Goal: Task Accomplishment & Management: Manage account settings

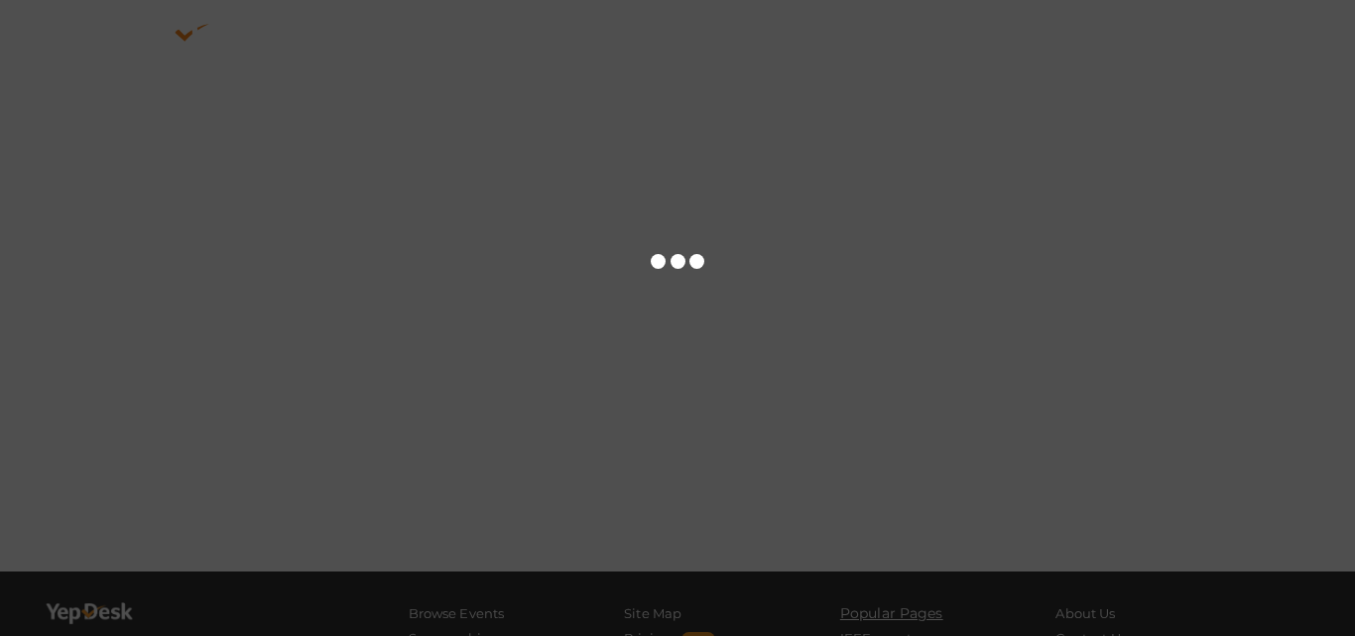
click at [609, 361] on div at bounding box center [677, 318] width 1355 height 636
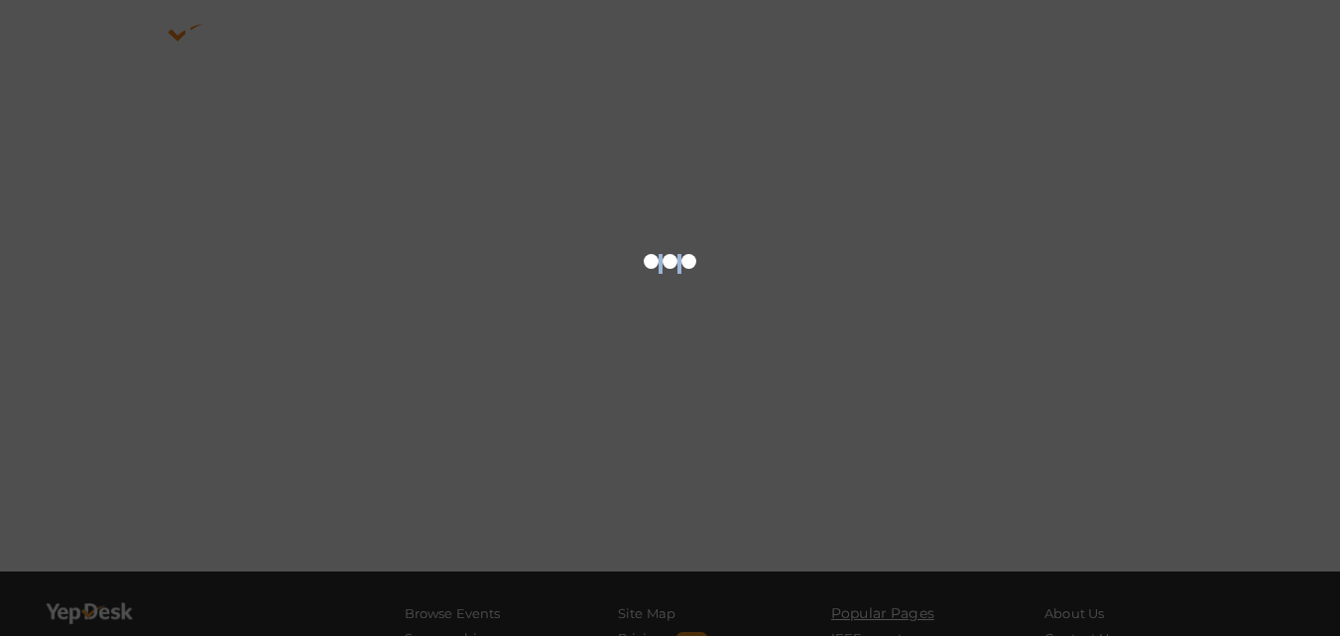
drag, startPoint x: 0, startPoint y: 0, endPoint x: 609, endPoint y: 361, distance: 708.2
click at [609, 361] on div at bounding box center [670, 318] width 1340 height 636
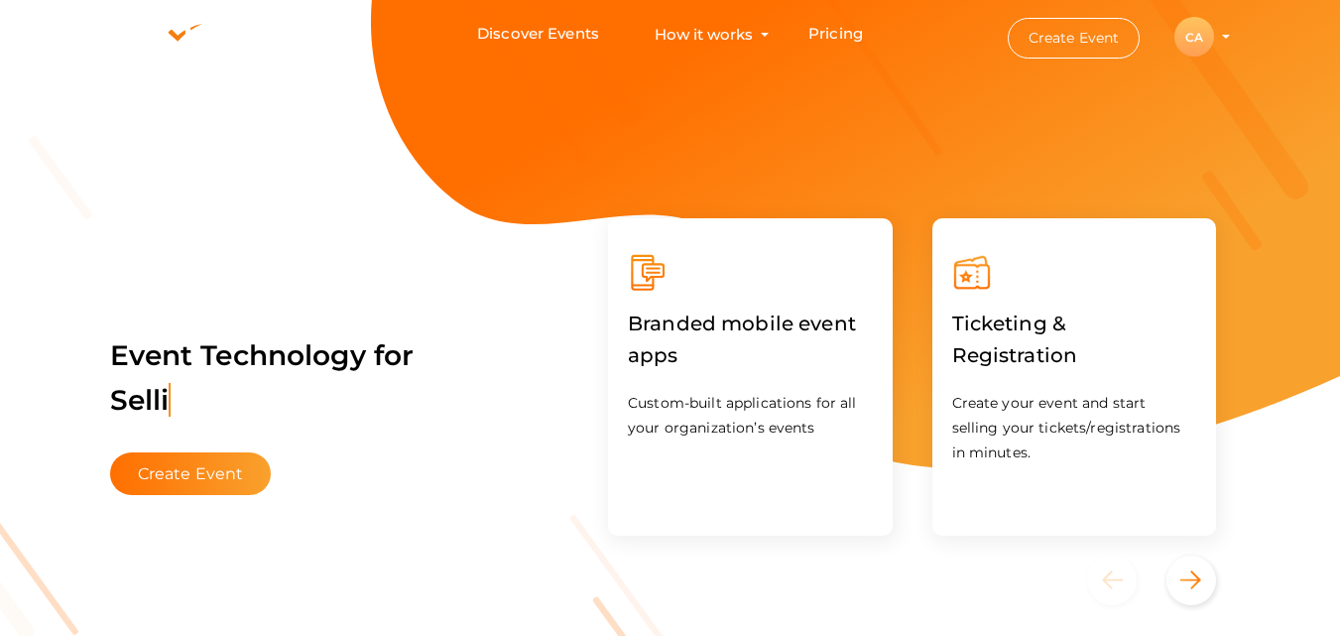
click at [1176, 32] on div "CA" at bounding box center [1195, 37] width 40 height 40
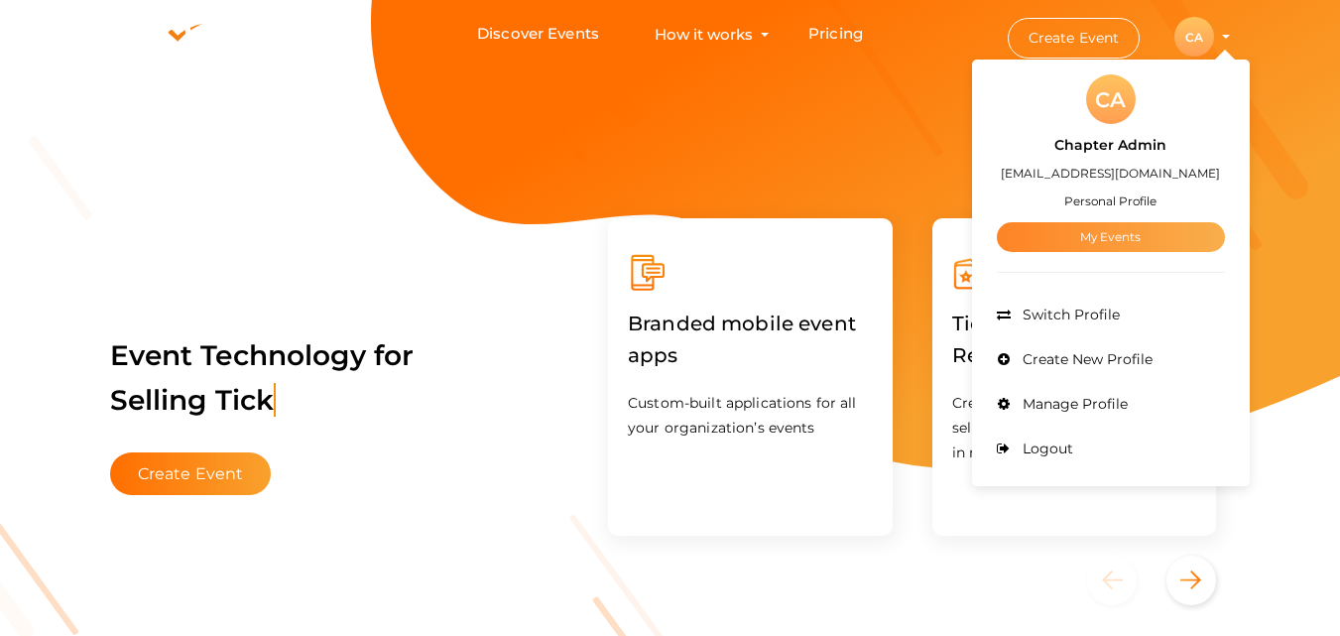
click at [1126, 248] on link "My Events" at bounding box center [1111, 237] width 228 height 30
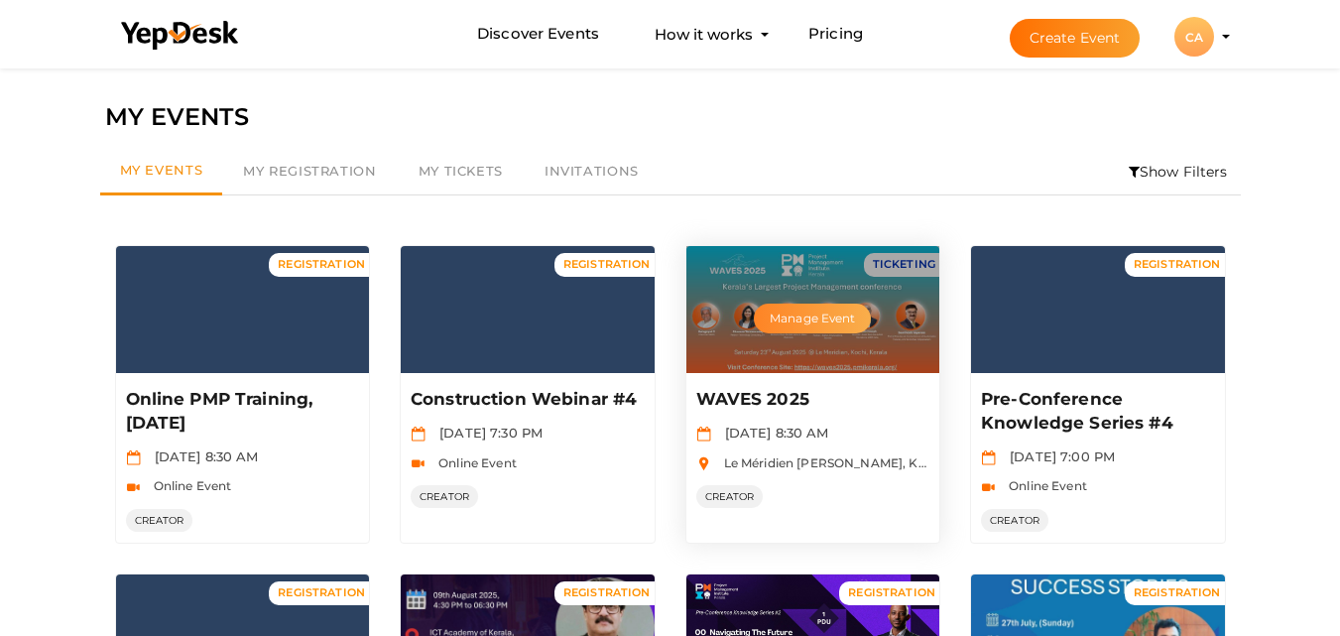
click at [815, 330] on button "Manage Event" at bounding box center [812, 319] width 117 height 30
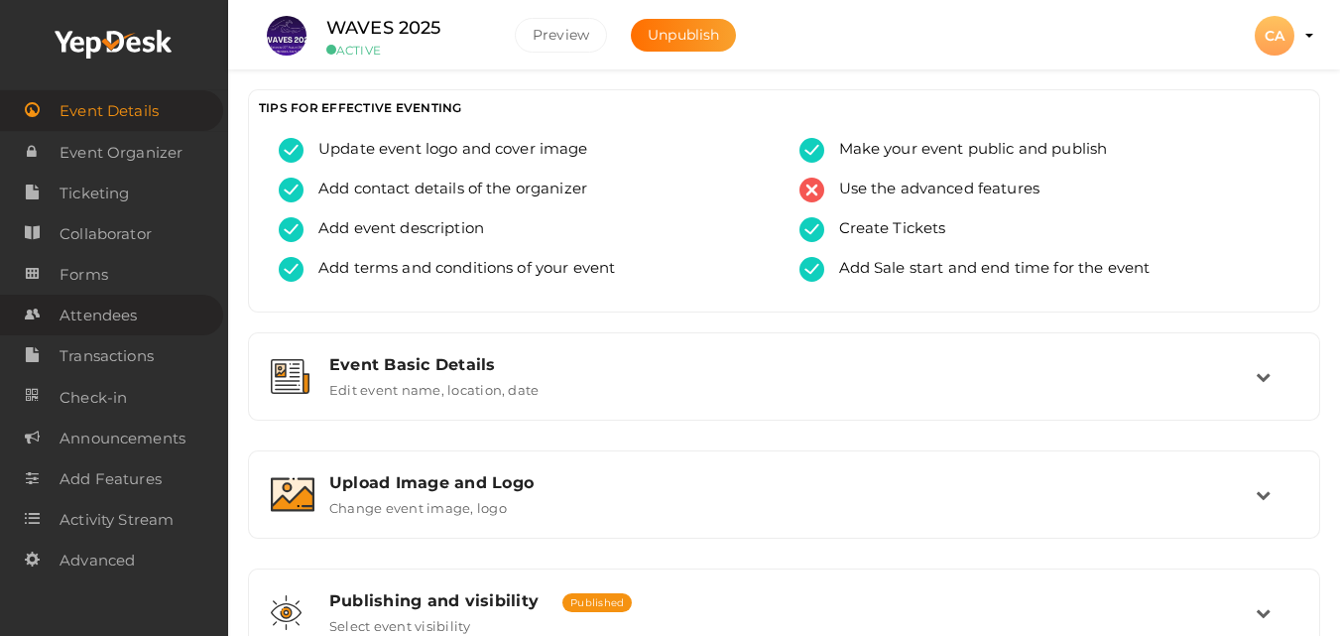
click at [106, 324] on span "Attendees" at bounding box center [98, 316] width 77 height 40
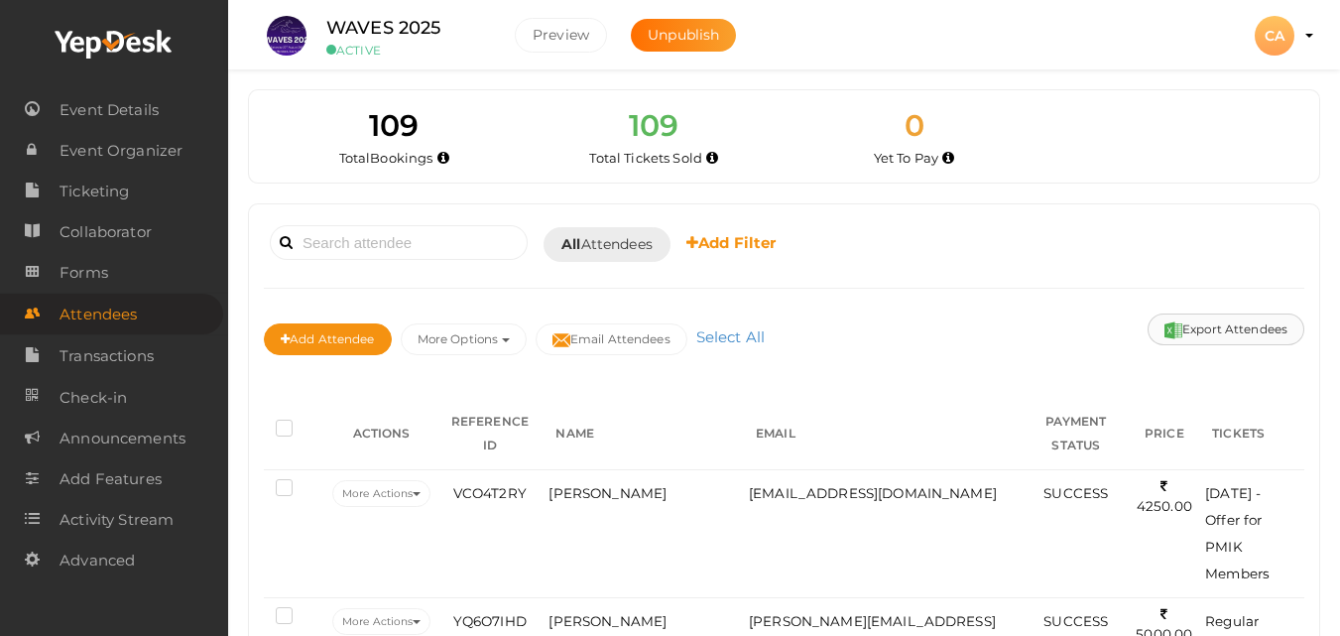
click at [1230, 324] on button "Export Attendees" at bounding box center [1226, 330] width 157 height 32
